Goal: Information Seeking & Learning: Check status

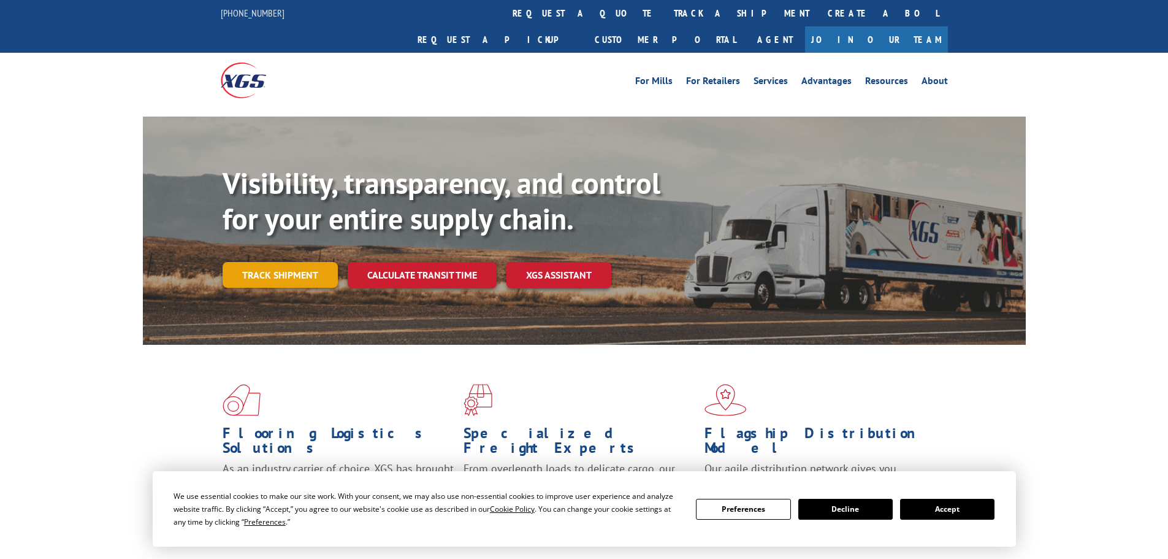
click at [282, 262] on link "Track shipment" at bounding box center [280, 275] width 115 height 26
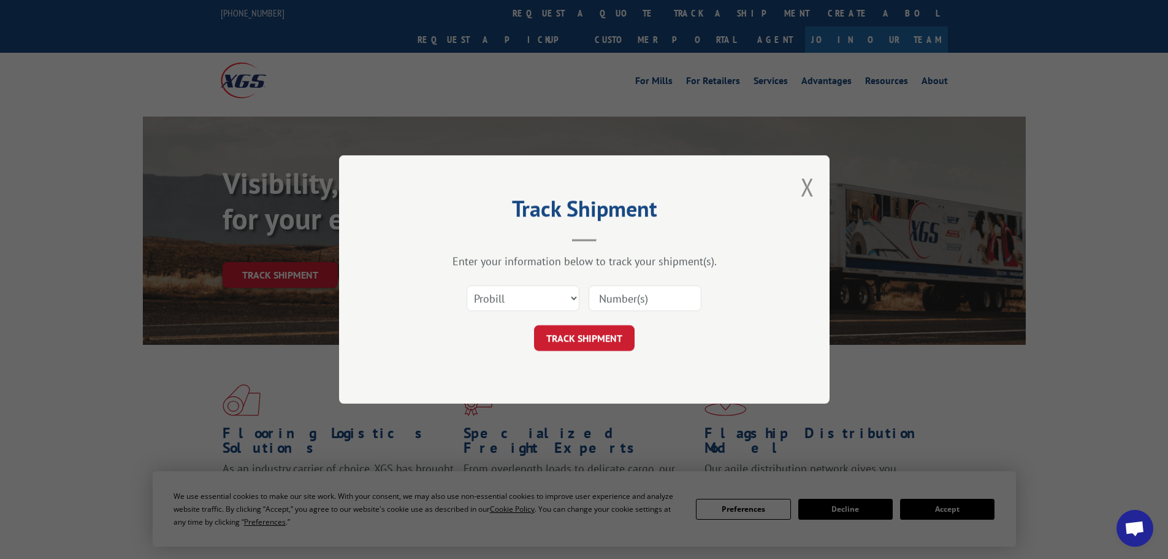
paste input "17108291"
type input "17108291"
click at [558, 361] on div "Track Shipment Enter your information below to track your shipment(s). Select c…" at bounding box center [584, 279] width 491 height 248
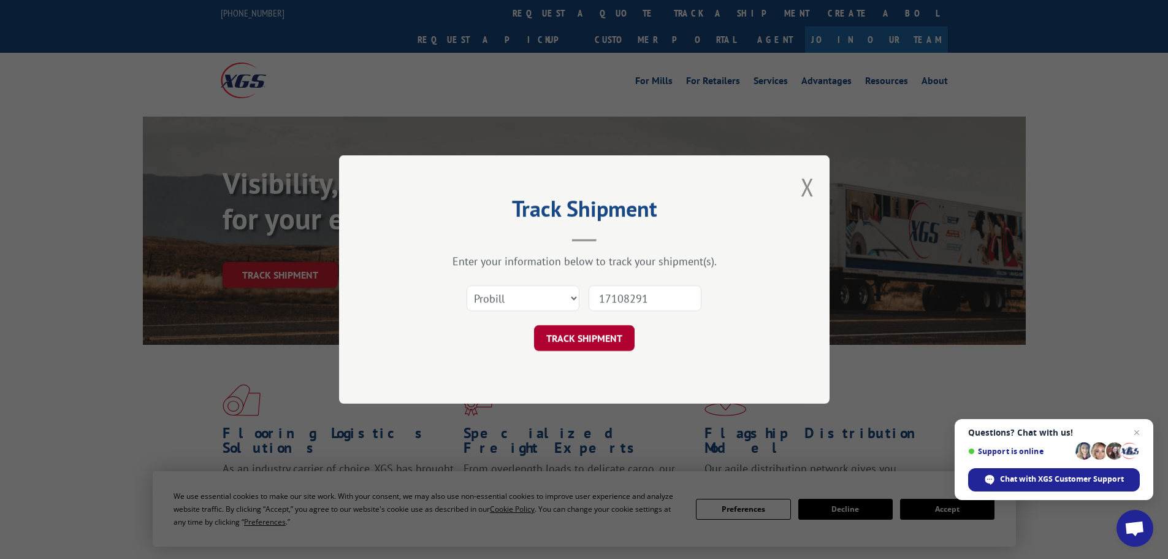
click at [561, 340] on button "TRACK SHIPMENT" at bounding box center [584, 338] width 101 height 26
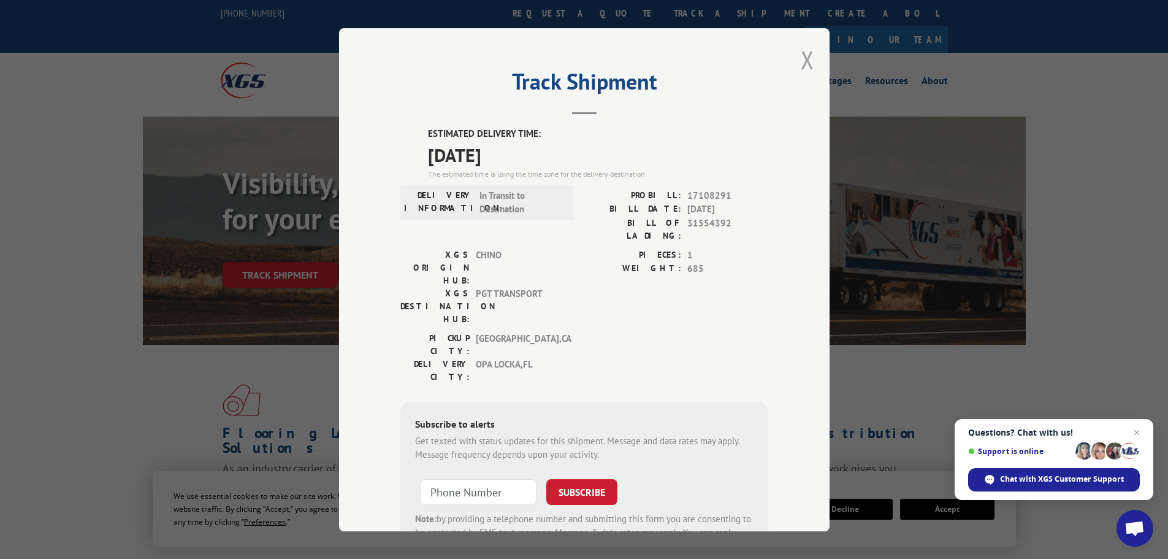
click at [801, 60] on button "Close modal" at bounding box center [807, 60] width 13 height 33
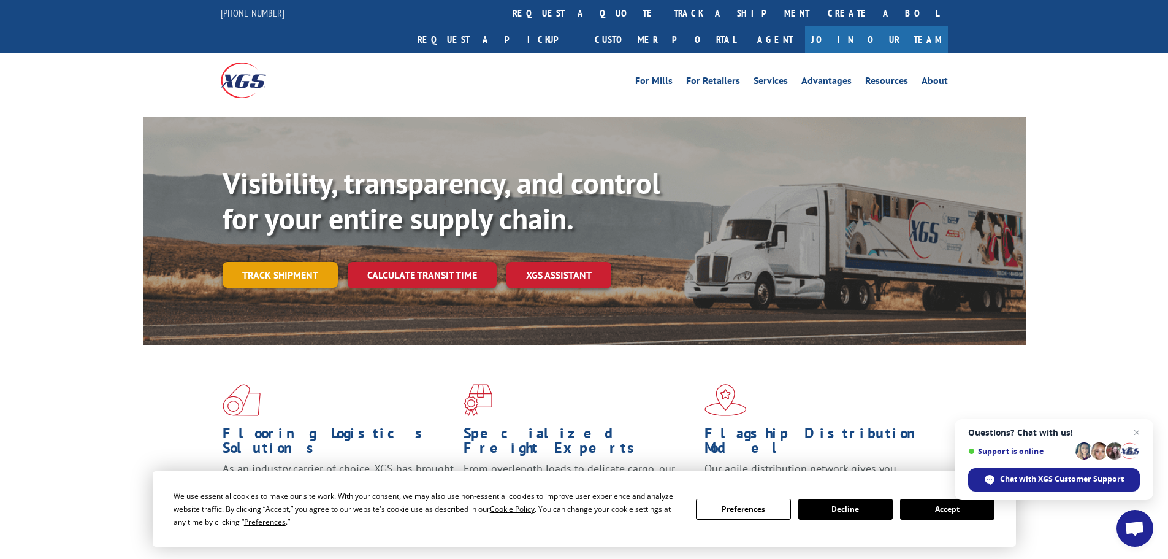
click at [254, 262] on link "Track shipment" at bounding box center [280, 275] width 115 height 26
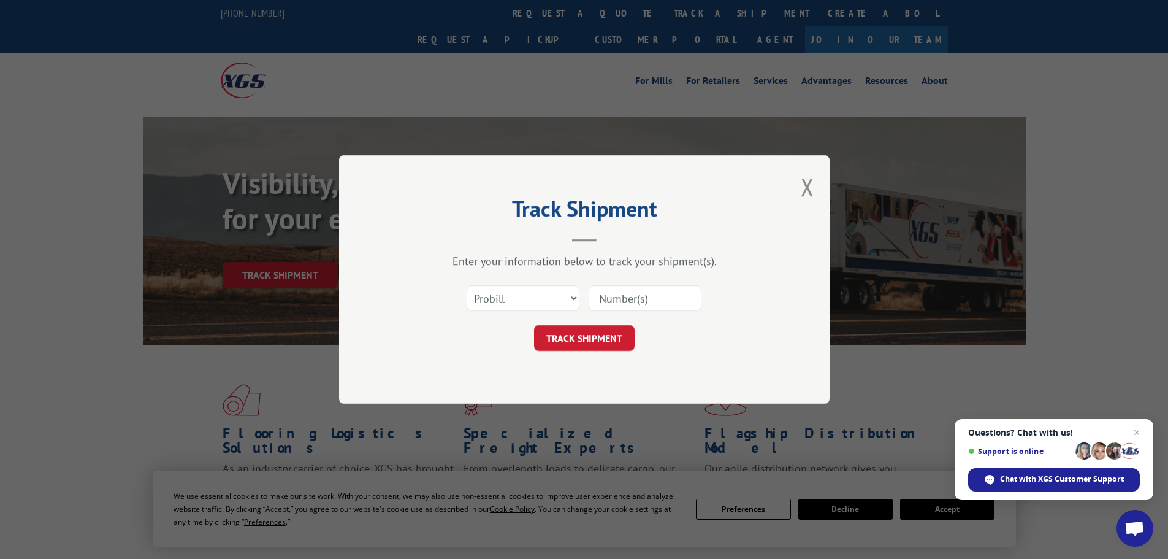
paste input "17108291"
type input "17108291"
click at [581, 342] on button "TRACK SHIPMENT" at bounding box center [584, 338] width 101 height 26
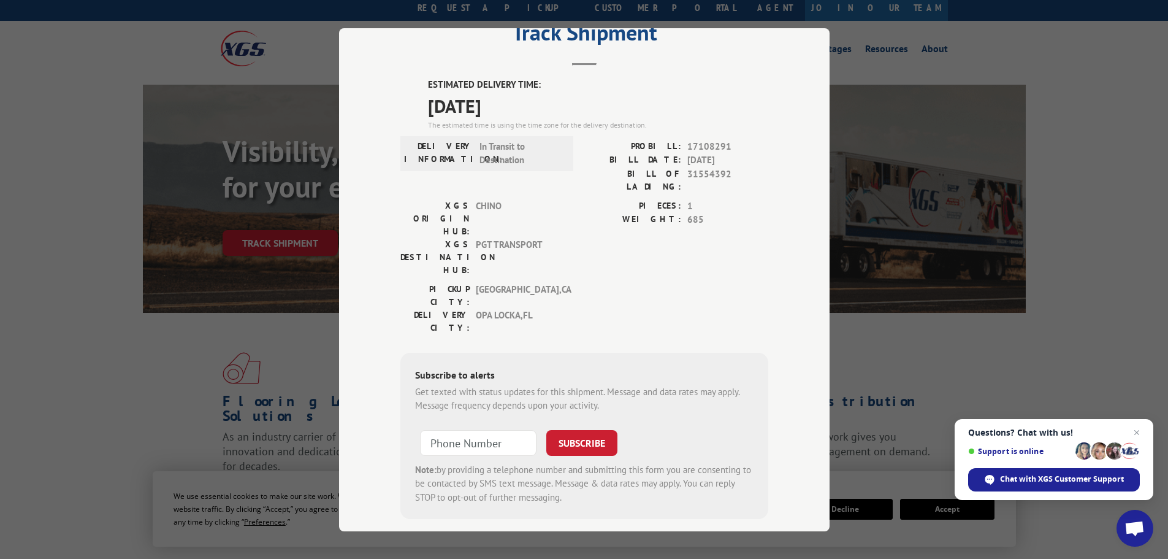
scroll to position [61, 0]
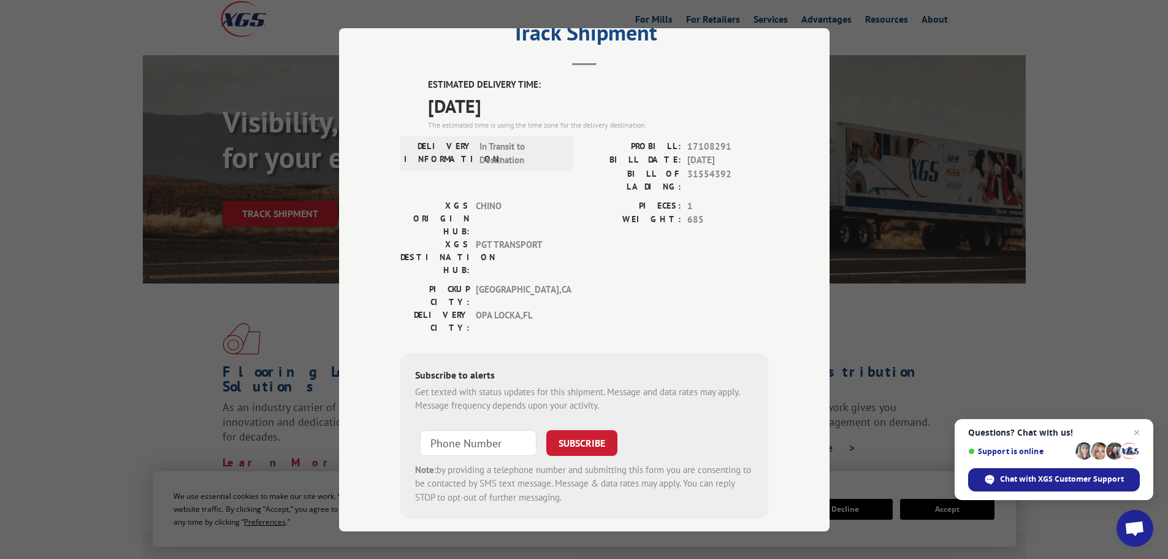
click at [1145, 434] on span "Questions? Chat with us! Support is online Chat with XGS Customer Support" at bounding box center [1054, 459] width 199 height 81
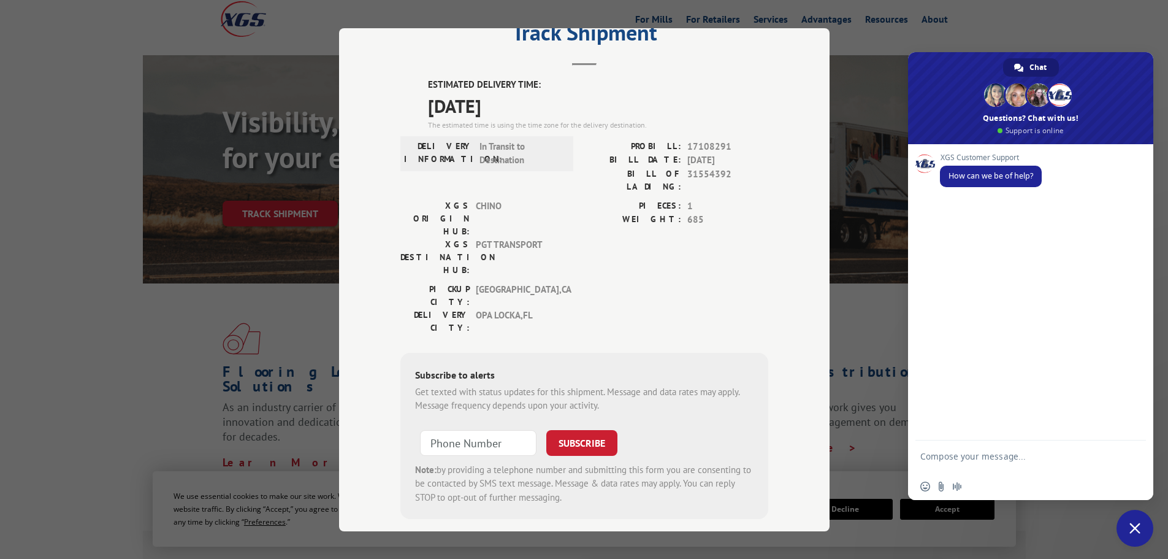
click at [1079, 36] on div "Track Shipment ESTIMATED DELIVERY TIME: [DATE] The estimated time is using the …" at bounding box center [584, 279] width 1168 height 559
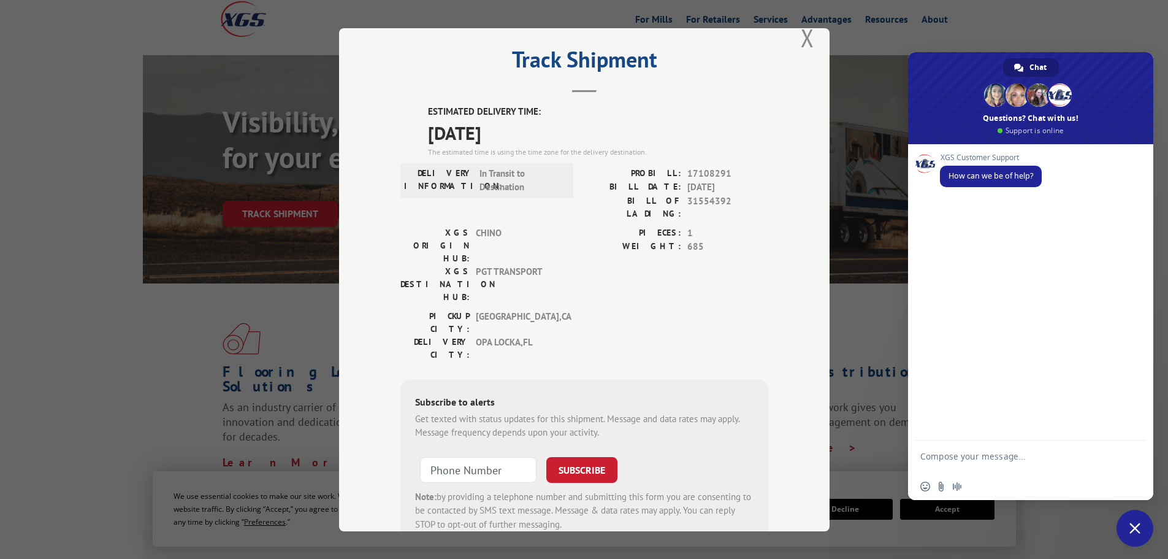
scroll to position [0, 0]
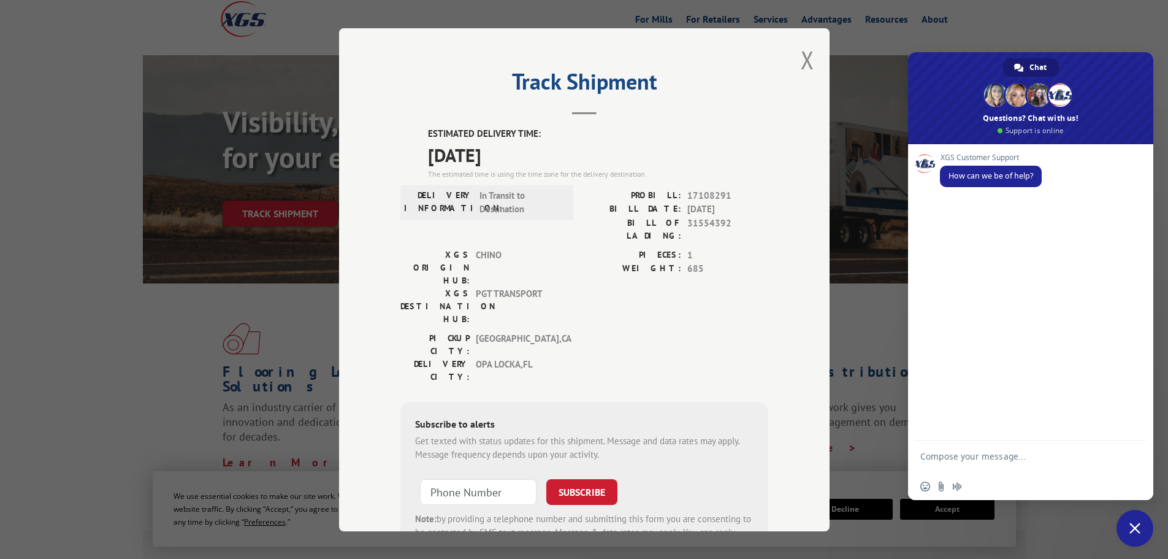
click at [1129, 529] on span "Close chat" at bounding box center [1135, 528] width 37 height 37
